Goal: Task Accomplishment & Management: Use online tool/utility

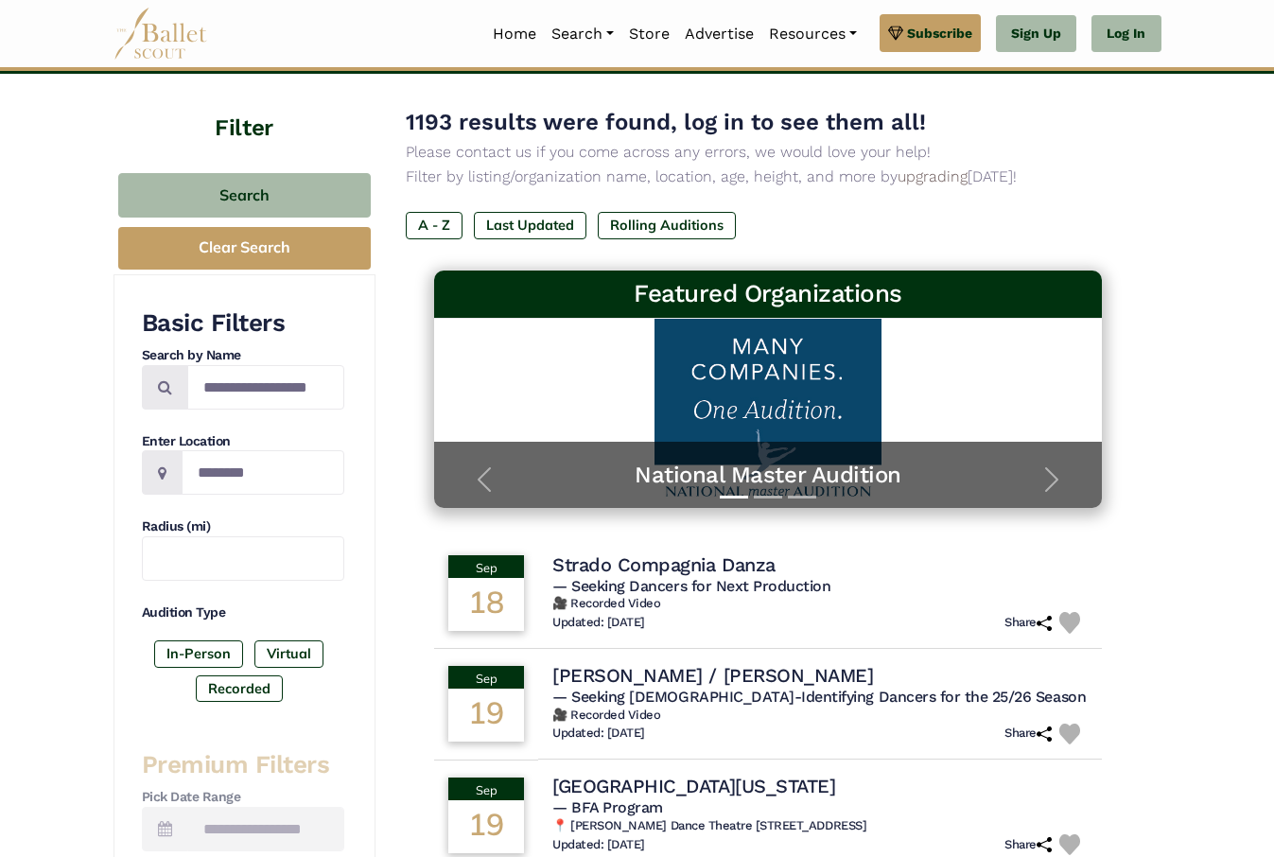
scroll to position [96, 0]
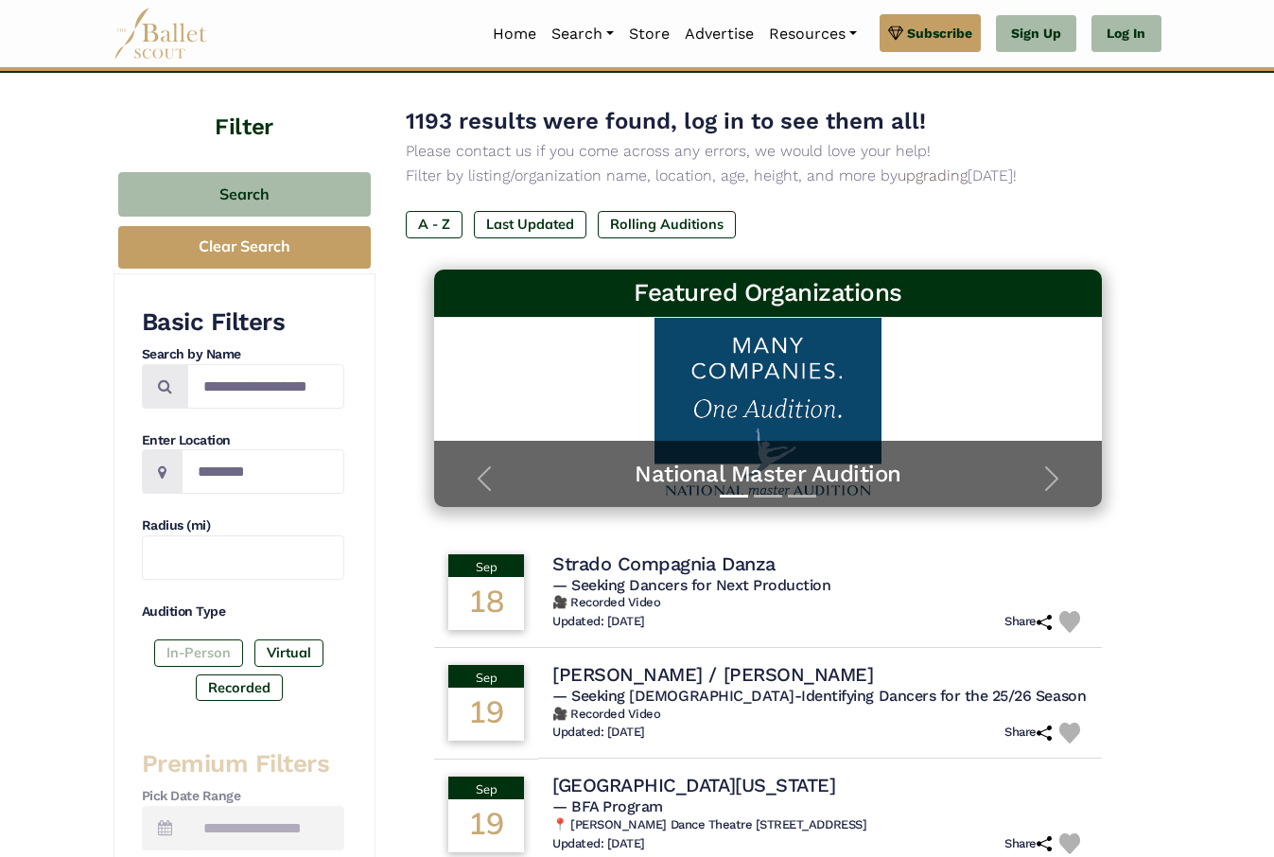
click at [209, 641] on label "In-Person" at bounding box center [198, 653] width 89 height 26
click at [209, 486] on input "Location" at bounding box center [263, 471] width 163 height 44
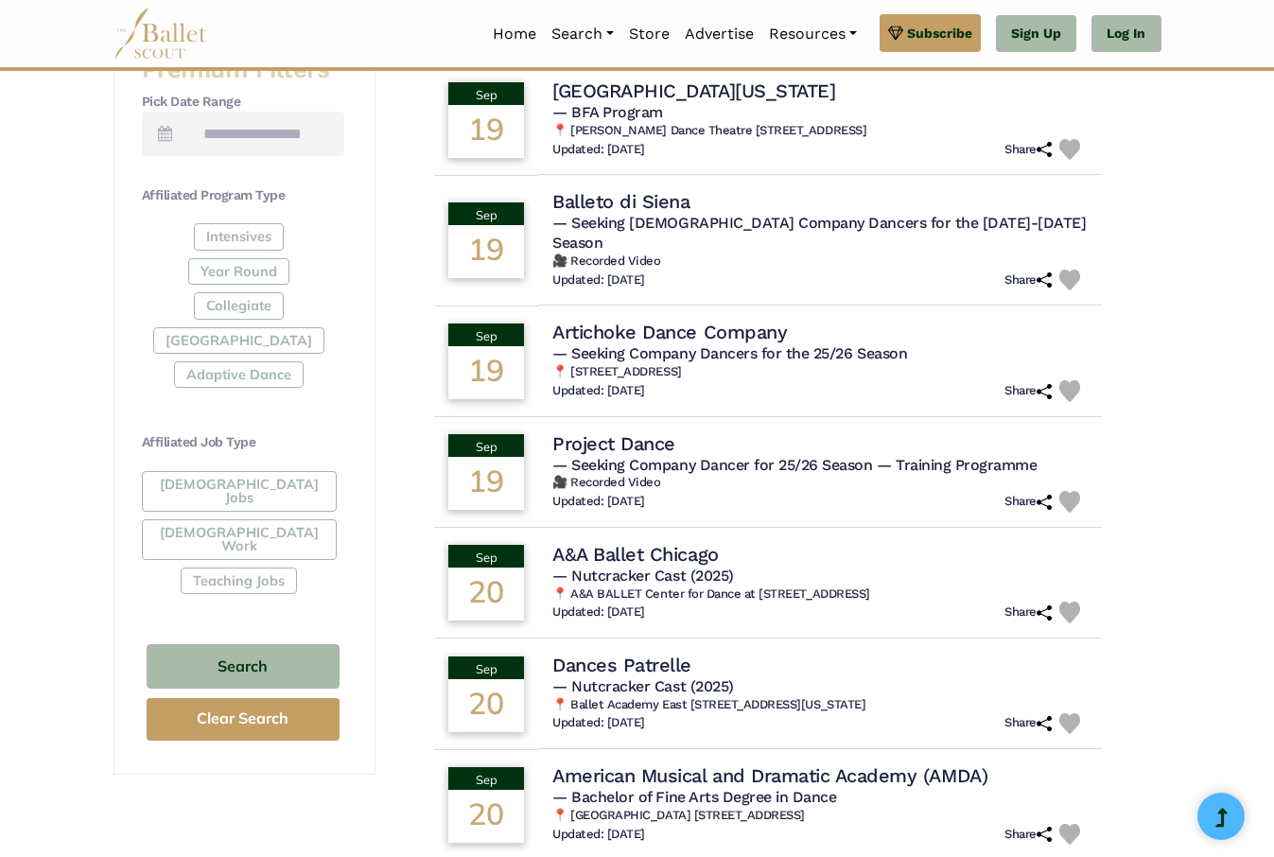
scroll to position [772, 0]
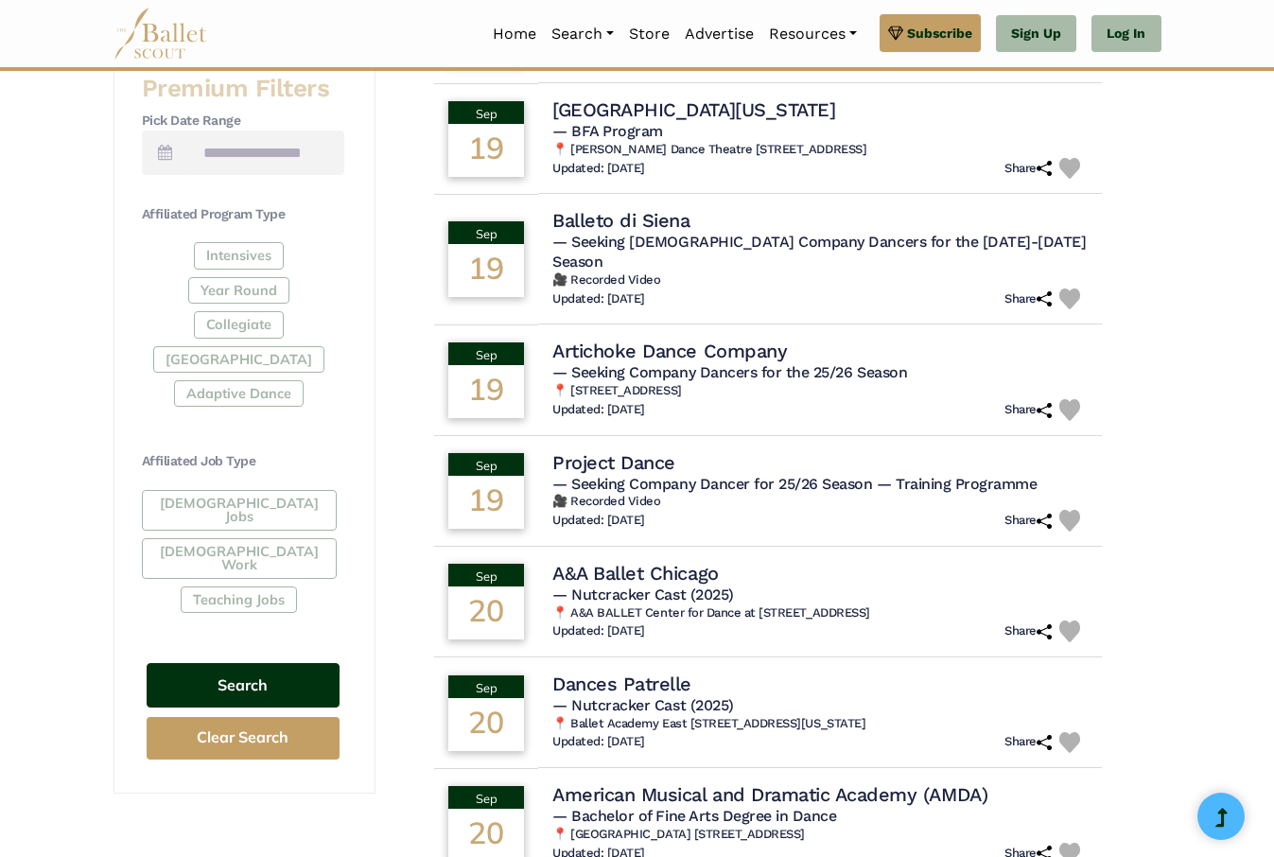
click at [228, 673] on button "Search" at bounding box center [243, 685] width 193 height 44
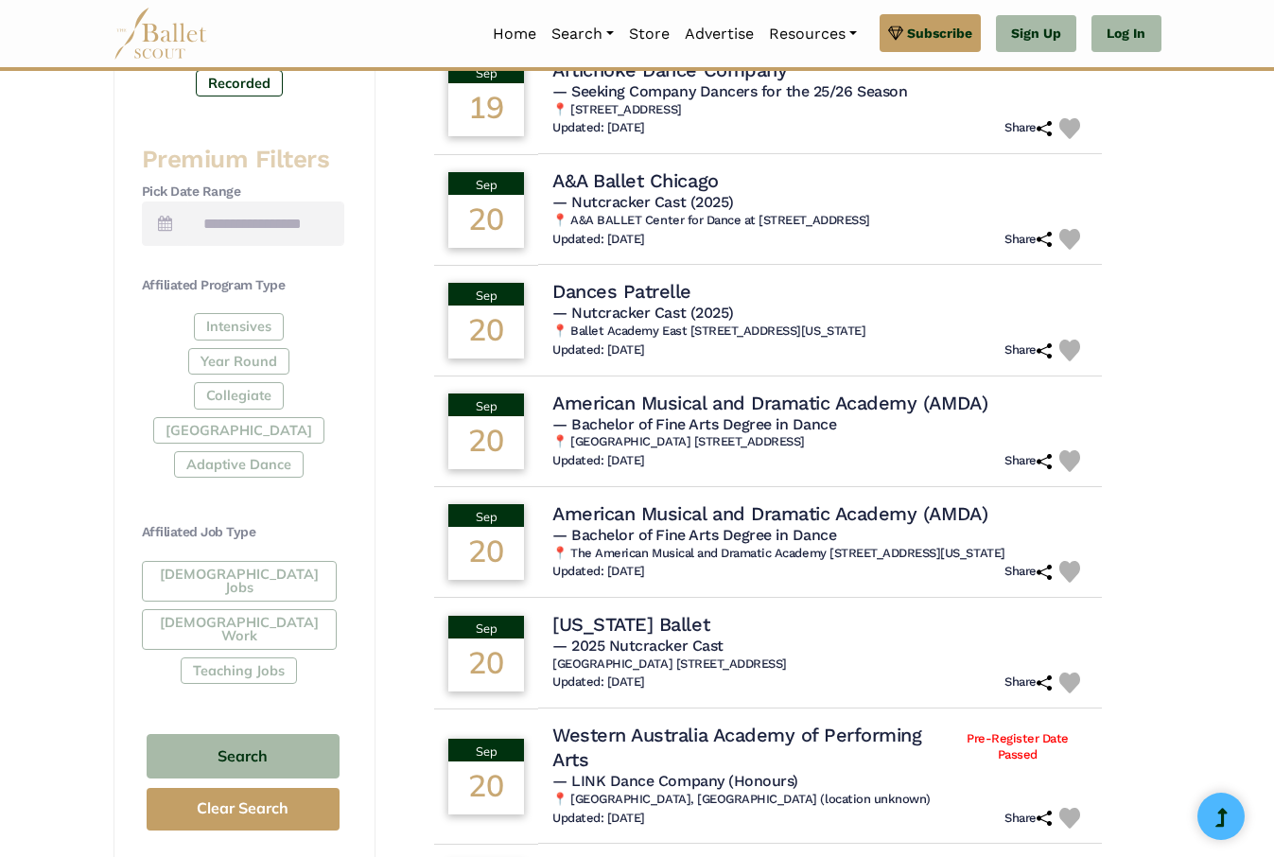
scroll to position [707, 0]
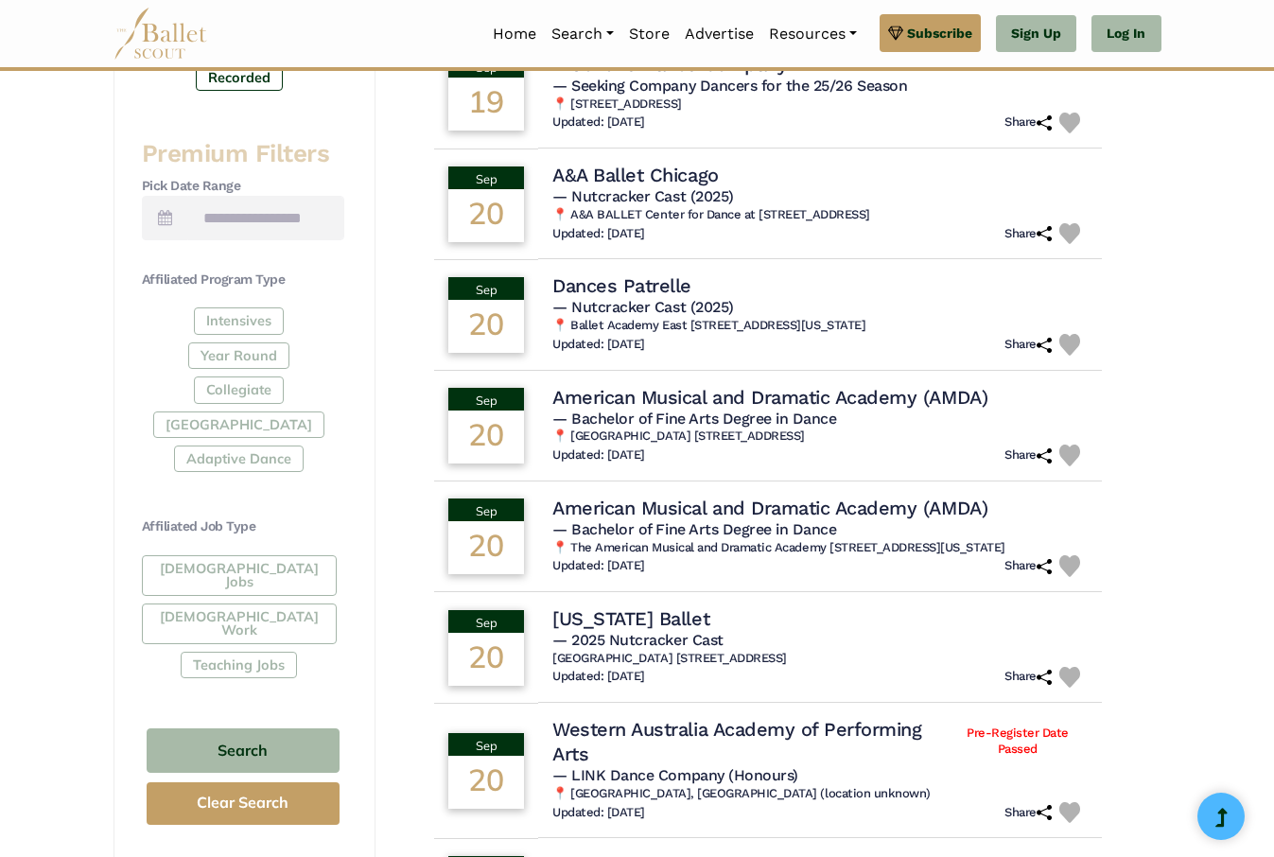
click at [221, 559] on div "[DEMOGRAPHIC_DATA] Jobs [DEMOGRAPHIC_DATA] Work Teaching Jobs" at bounding box center [243, 620] width 202 height 131
click at [226, 567] on div "[DEMOGRAPHIC_DATA] Jobs [DEMOGRAPHIC_DATA] Work Teaching Jobs" at bounding box center [243, 620] width 202 height 131
click at [251, 426] on div "Intensives Year Round Collegiate [GEOGRAPHIC_DATA] Adaptive Dance" at bounding box center [243, 393] width 202 height 172
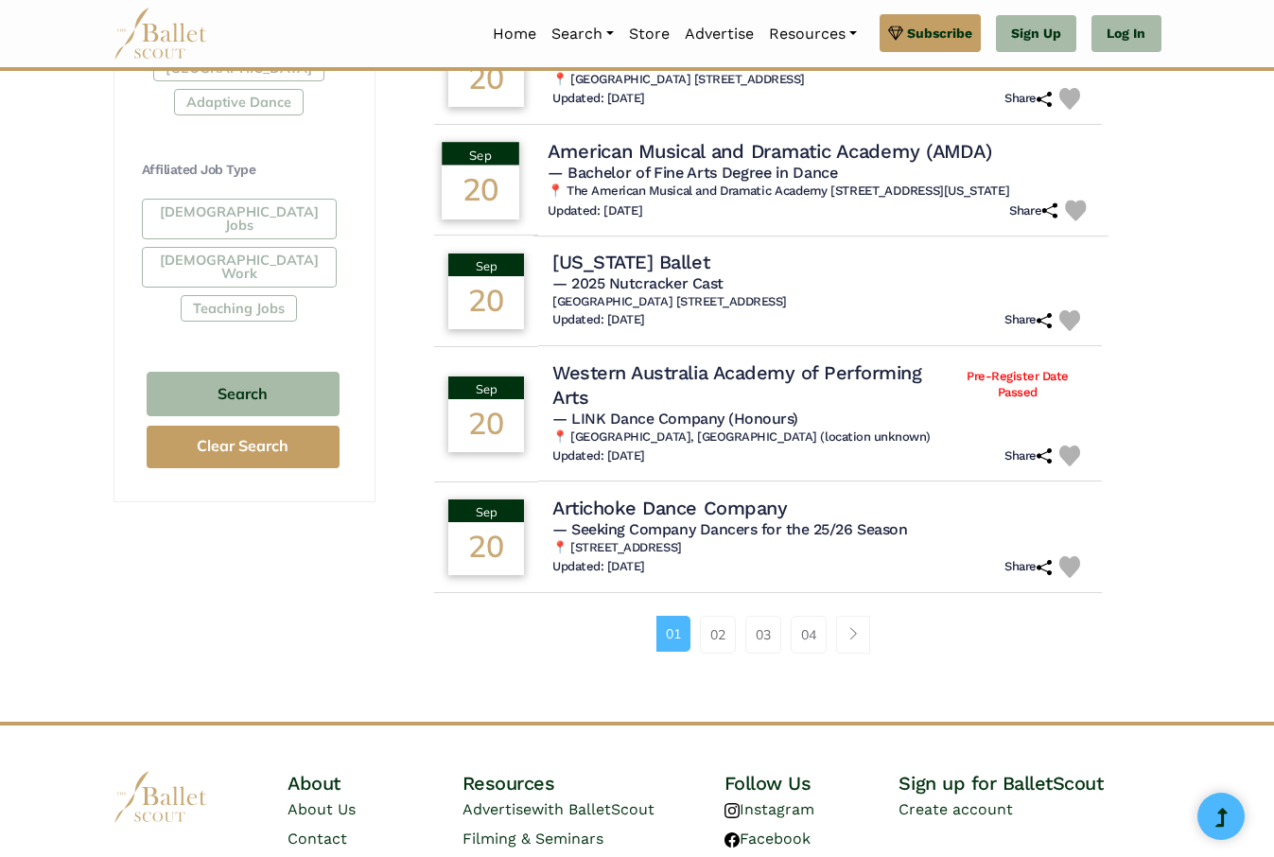
scroll to position [1075, 0]
